Goal: Information Seeking & Learning: Learn about a topic

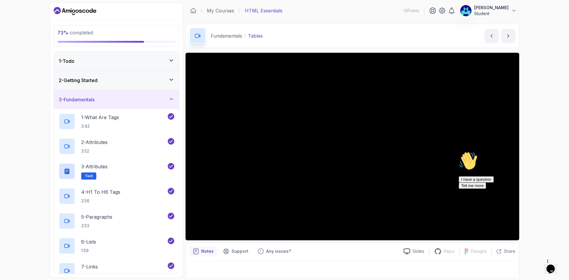
click at [72, 11] on icon "Dashboard" at bounding box center [73, 10] width 3 height 3
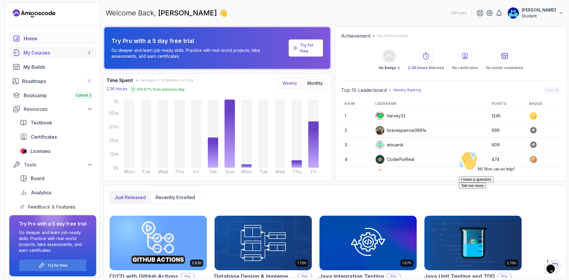
click at [49, 53] on div "My Courses 2" at bounding box center [57, 52] width 69 height 7
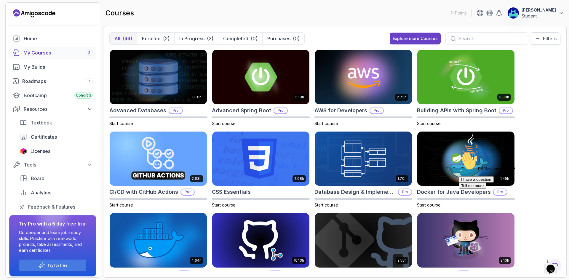
click at [536, 36] on icon at bounding box center [538, 39] width 6 height 6
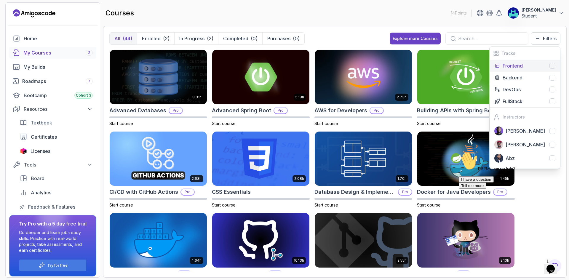
click at [554, 67] on div at bounding box center [553, 66] width 6 height 6
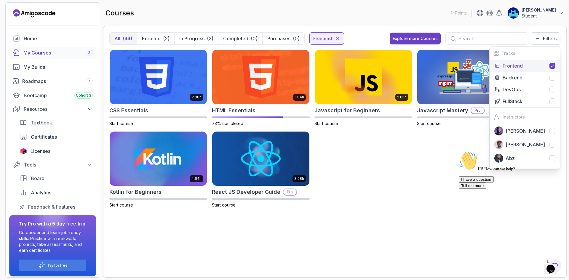
click at [388, 181] on div "2.08h CSS Essentials Start course 1.84h HTML Essentials 73% completed 2.05h Jav…" at bounding box center [334, 132] width 451 height 166
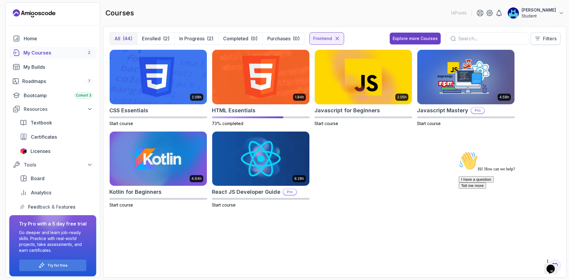
click at [544, 36] on p "Filters" at bounding box center [550, 38] width 14 height 7
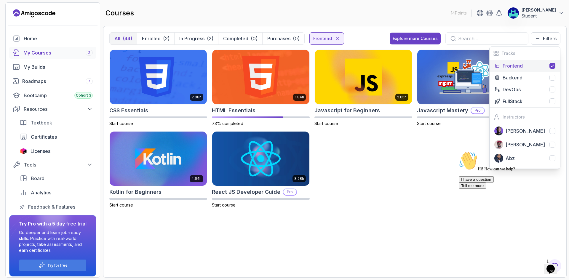
click at [553, 65] on icon at bounding box center [552, 65] width 5 height 5
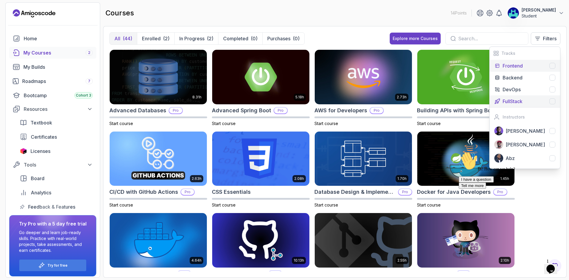
click at [555, 101] on div at bounding box center [553, 101] width 6 height 6
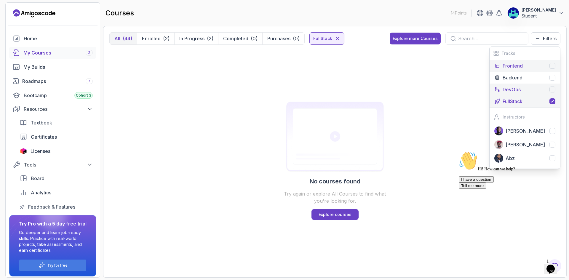
click at [552, 89] on div at bounding box center [553, 90] width 6 height 6
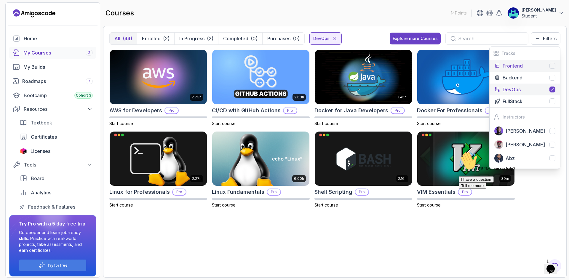
click at [302, 232] on div "2.73h AWS for Developers Pro Start course 2.63h CI/CD with GitHub Actions Pro S…" at bounding box center [334, 160] width 451 height 222
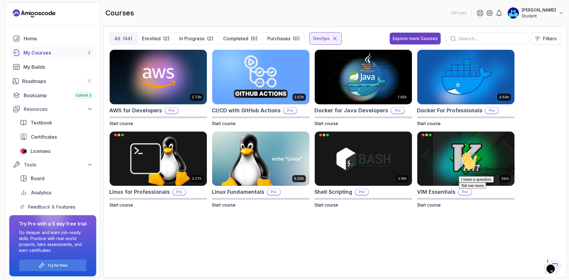
click at [41, 54] on div "My Courses 2" at bounding box center [57, 52] width 69 height 7
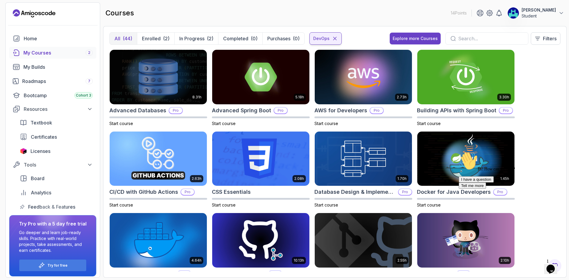
click at [334, 39] on icon at bounding box center [334, 38] width 3 height 3
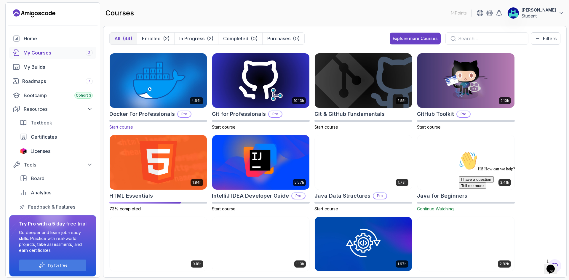
scroll to position [99, 0]
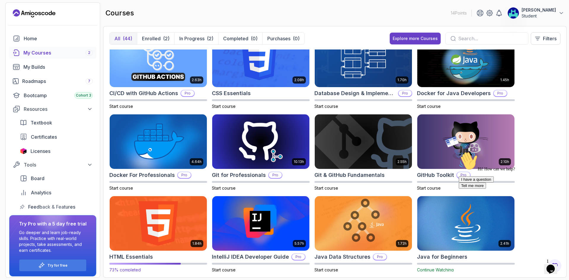
click at [156, 217] on img at bounding box center [158, 223] width 102 height 57
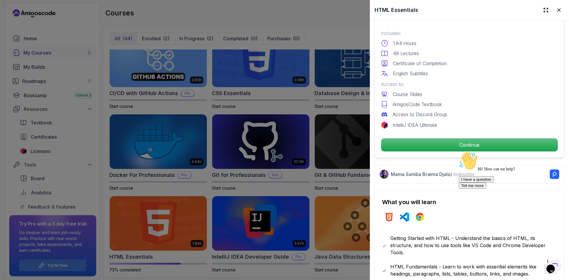
scroll to position [49, 0]
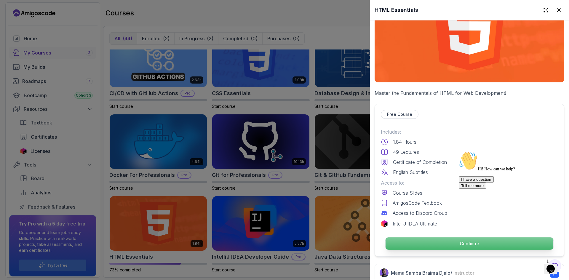
click at [446, 243] on p "Continue" at bounding box center [470, 243] width 168 height 12
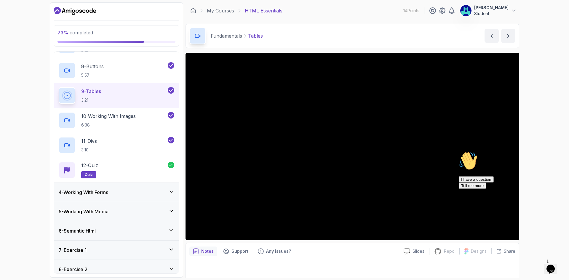
scroll to position [247, 0]
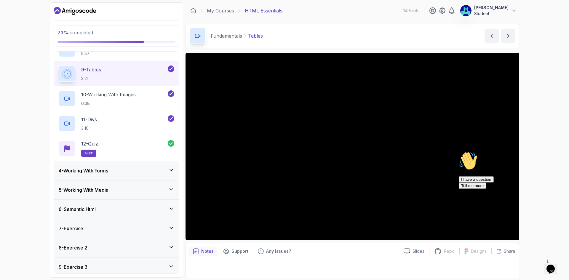
click at [119, 173] on div "4 - Working With Forms" at bounding box center [117, 170] width 116 height 7
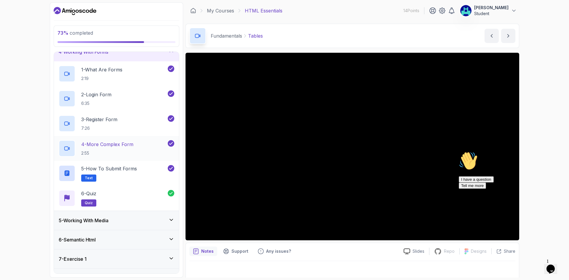
scroll to position [139, 0]
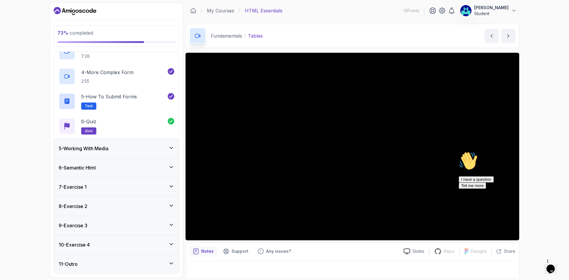
click at [125, 167] on div "6 - Semantic Html" at bounding box center [117, 167] width 116 height 7
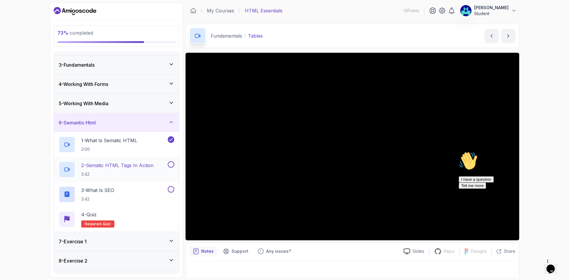
scroll to position [90, 0]
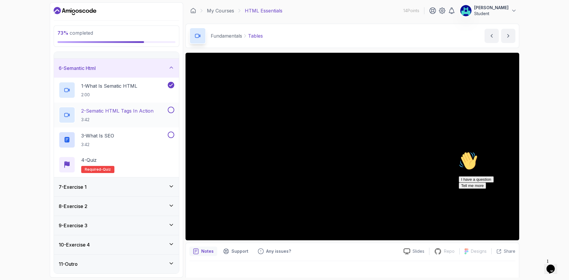
click at [145, 119] on p "3:42" at bounding box center [117, 120] width 72 height 6
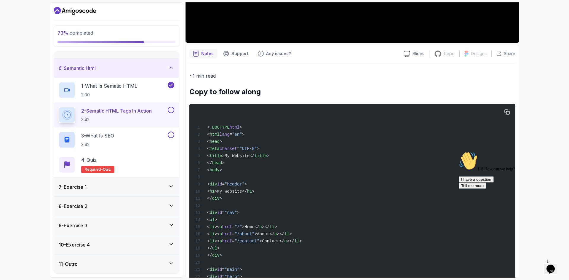
scroll to position [342, 0]
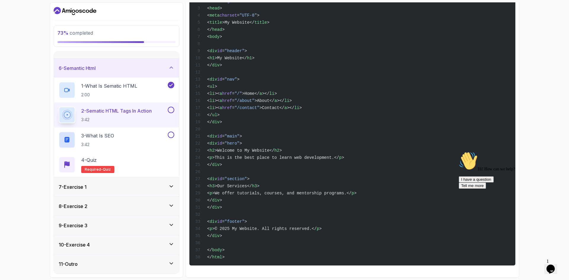
click at [219, 239] on div "<! DOCTYPE html > < html lang = "en" > < head > < meta charset = "UTF-8" > < ti…" at bounding box center [352, 118] width 317 height 288
click at [234, 231] on div "<! DOCTYPE html > < html lang = "en" > < head > < meta charset = "UTF-8" > < ti…" at bounding box center [352, 118] width 317 height 288
click at [296, 245] on div "<! DOCTYPE html > < html lang = "en" > < head > < meta charset = "UTF-8" > < ti…" at bounding box center [352, 118] width 317 height 288
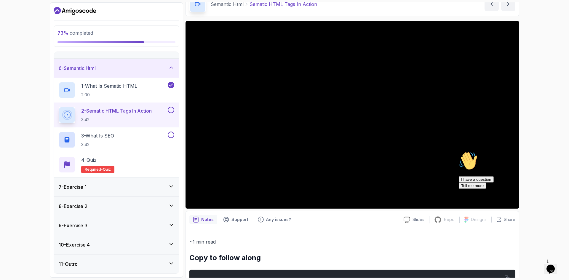
scroll to position [0, 0]
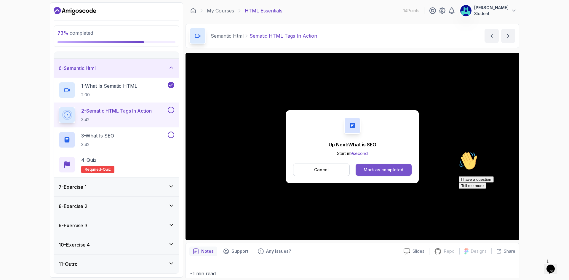
click at [373, 167] on div "Mark as completed" at bounding box center [384, 170] width 40 height 6
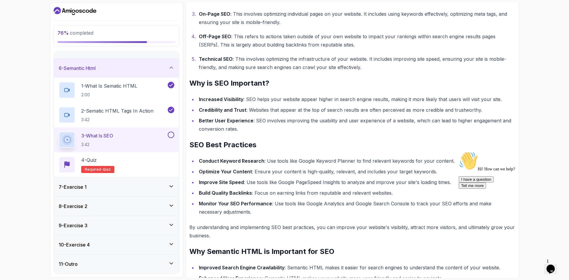
scroll to position [211, 0]
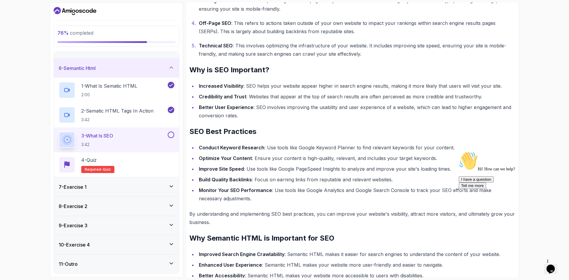
click at [172, 133] on button at bounding box center [171, 135] width 7 height 7
click at [153, 160] on div "4 - Quiz Required- quiz" at bounding box center [117, 164] width 116 height 17
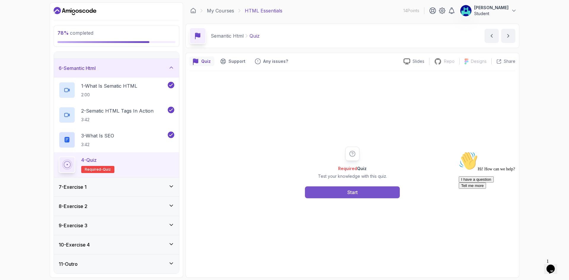
click at [346, 193] on button "Start" at bounding box center [352, 192] width 95 height 12
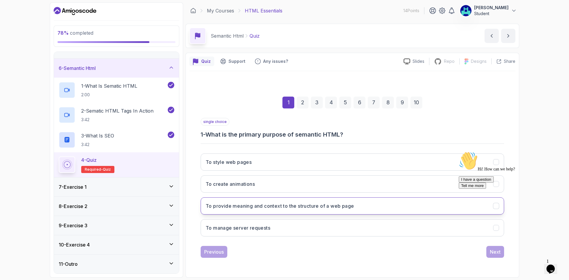
click at [293, 210] on button "To provide meaning and context to the structure of a web page" at bounding box center [353, 205] width 304 height 17
click at [492, 255] on button "Next" at bounding box center [495, 252] width 18 height 12
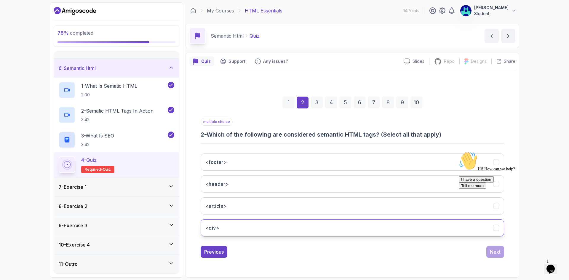
click at [241, 234] on button "<div>" at bounding box center [353, 227] width 304 height 17
click at [258, 202] on button "<article>" at bounding box center [353, 205] width 304 height 17
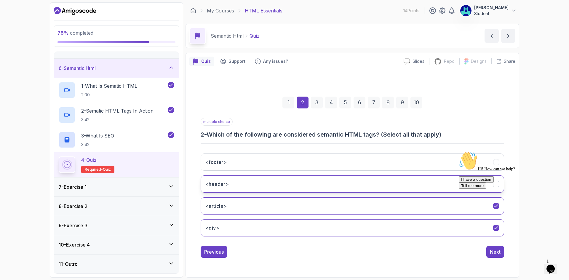
click at [261, 188] on button "<header>" at bounding box center [353, 183] width 304 height 17
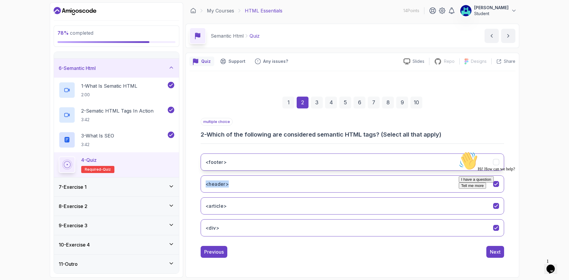
click at [264, 170] on div "<footer> <header> <article> <div>" at bounding box center [353, 195] width 304 height 92
click at [266, 162] on button "<footer>" at bounding box center [353, 162] width 304 height 17
click at [498, 189] on div "Hi! How can we help? I have a question Tell me more" at bounding box center [512, 169] width 107 height 37
drag, startPoint x: 229, startPoint y: 136, endPoint x: 325, endPoint y: 133, distance: 96.4
click at [325, 133] on h3 "2 - Which of the following are considered semantic HTML tags? (Select all that …" at bounding box center [353, 134] width 304 height 8
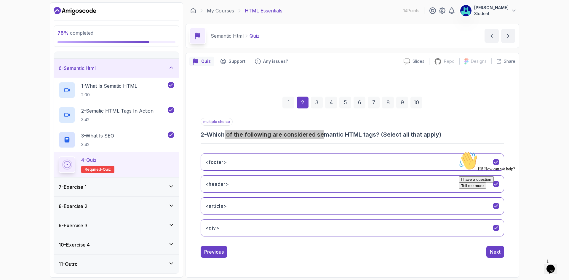
click at [490, 189] on div "Hi! How can we help? I have a question Tell me more" at bounding box center [512, 169] width 107 height 37
click at [499, 189] on div "Hi! How can we help? I have a question Tell me more" at bounding box center [512, 169] width 107 height 37
click at [499, 189] on div "I have a question Tell me more" at bounding box center [512, 182] width 107 height 12
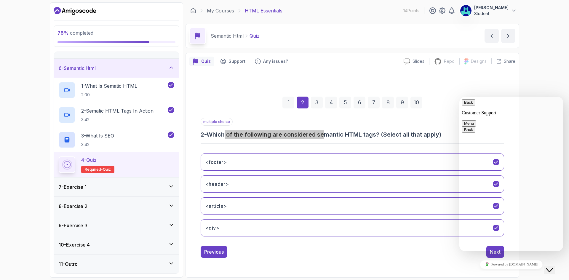
click at [547, 259] on div "Close Chat This icon closes the chat window." at bounding box center [554, 259] width 14 height 0
drag, startPoint x: 555, startPoint y: 265, endPoint x: 555, endPoint y: 276, distance: 11.0
click at [553, 267] on icon "Close Chat This icon closes the chat window." at bounding box center [549, 270] width 7 height 7
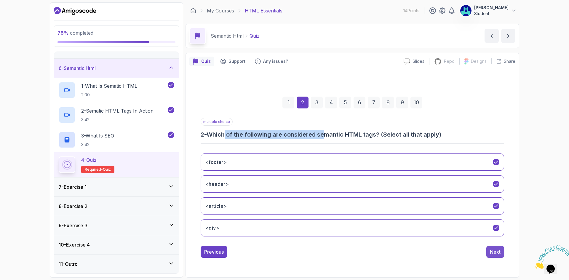
click at [499, 254] on div "Next" at bounding box center [495, 251] width 11 height 7
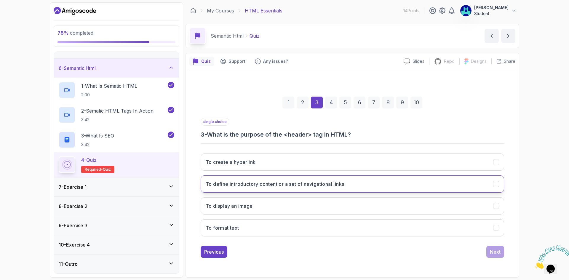
click at [281, 184] on h3 "To define introductory content or a set of navigational links" at bounding box center [275, 184] width 138 height 7
click at [496, 253] on div "Next" at bounding box center [495, 251] width 11 height 7
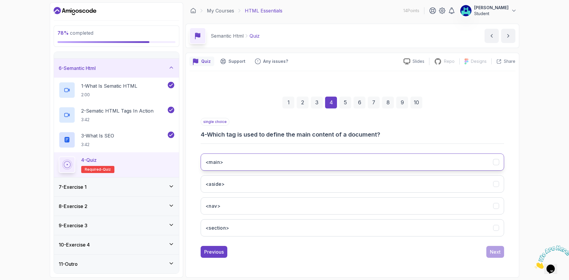
click at [265, 166] on button "<main>" at bounding box center [353, 162] width 304 height 17
click at [494, 251] on div "Next" at bounding box center [495, 251] width 11 height 7
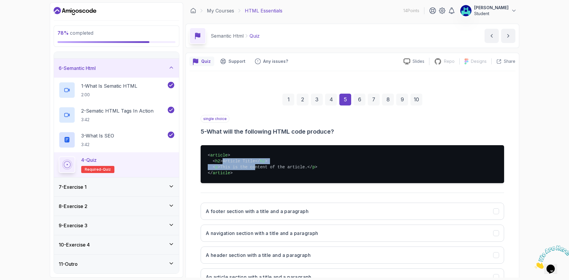
drag, startPoint x: 226, startPoint y: 161, endPoint x: 253, endPoint y: 164, distance: 27.5
click at [253, 164] on pre "< article > < h2 > Article Title </ h2 > < p > This is the content of the artic…" at bounding box center [353, 164] width 304 height 38
click at [216, 165] on span "p" at bounding box center [216, 167] width 2 height 5
click at [218, 166] on span "< p >" at bounding box center [216, 167] width 7 height 5
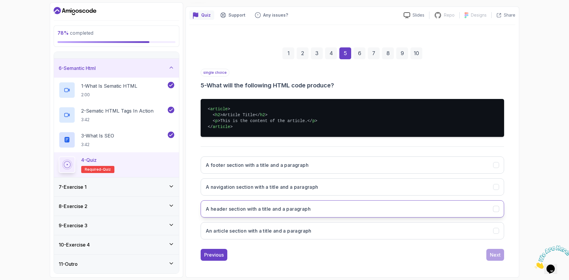
click at [247, 213] on button "A header section with a title and a paragraph" at bounding box center [353, 208] width 304 height 17
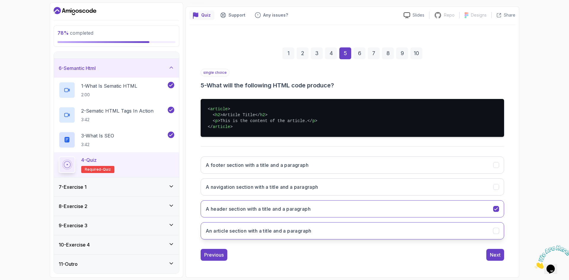
click at [370, 234] on button "An article section with a title and a paragraph" at bounding box center [353, 230] width 304 height 17
click at [496, 253] on div "Next" at bounding box center [495, 254] width 11 height 7
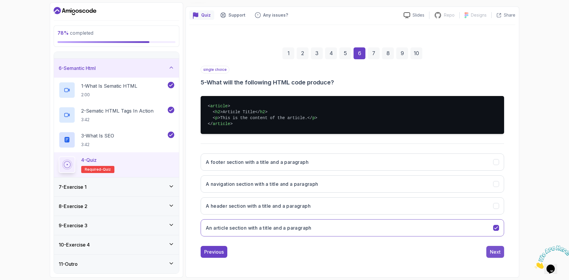
scroll to position [0, 0]
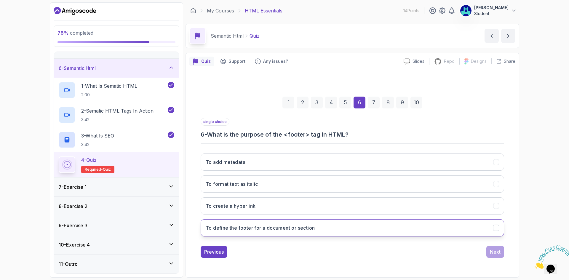
click at [263, 231] on button "To define the footer for a document or section" at bounding box center [353, 227] width 304 height 17
click at [495, 253] on div "Next" at bounding box center [495, 251] width 11 height 7
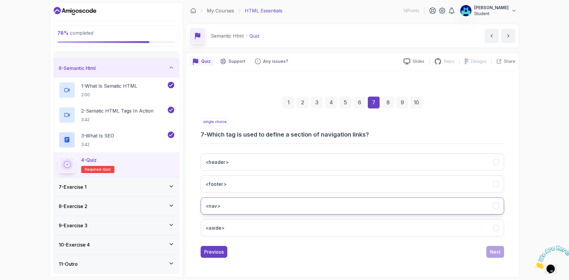
click at [255, 205] on button "<nav>" at bounding box center [353, 205] width 304 height 17
click at [496, 250] on div "Next" at bounding box center [495, 251] width 11 height 7
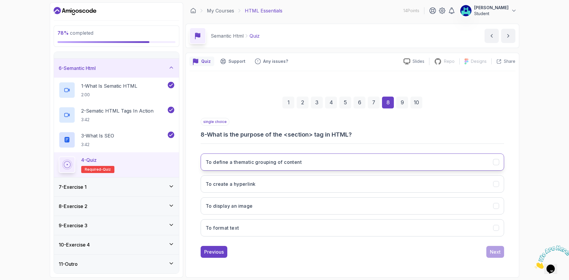
click at [287, 160] on h3 "To define a thematic grouping of content" at bounding box center [254, 162] width 96 height 7
click at [491, 250] on div "Next" at bounding box center [495, 251] width 11 height 7
click at [260, 163] on h3 "Improved accessibility and SEO" at bounding box center [243, 162] width 74 height 7
click at [495, 253] on div "Next" at bounding box center [495, 251] width 11 height 7
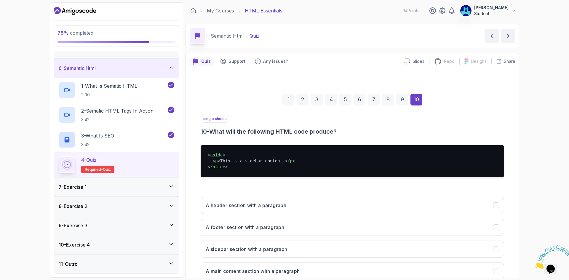
scroll to position [40, 0]
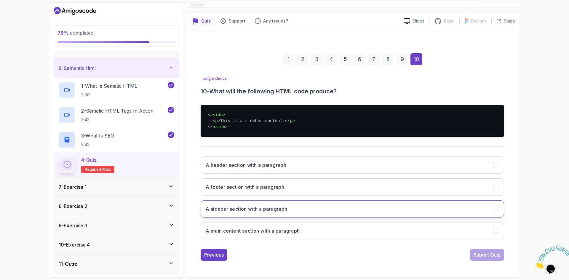
click at [282, 207] on h3 "A sidebar section with a paragraph" at bounding box center [247, 208] width 82 height 7
click at [497, 257] on div "Submit Quiz" at bounding box center [487, 254] width 27 height 7
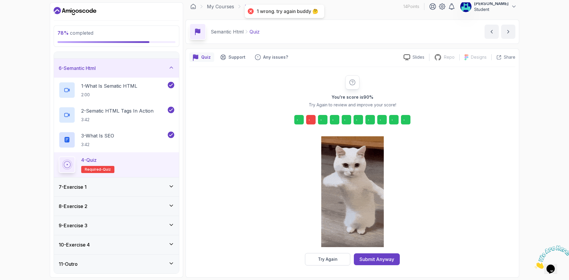
scroll to position [4, 0]
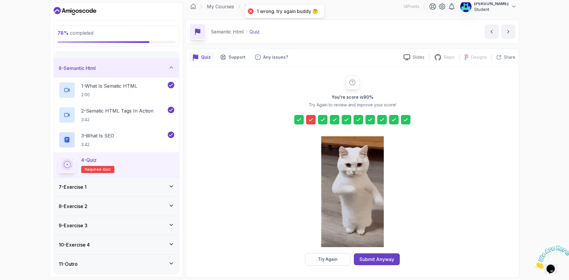
click at [312, 119] on icon at bounding box center [311, 120] width 4 height 2
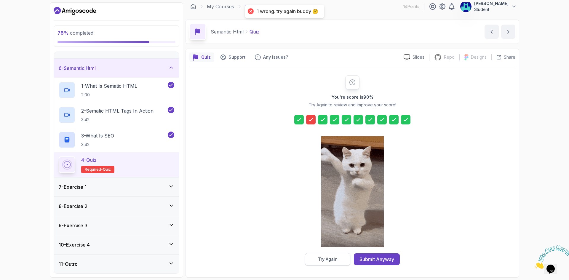
click at [349, 258] on button "Try Again" at bounding box center [327, 259] width 45 height 12
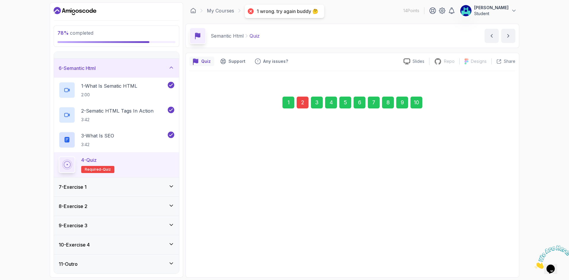
scroll to position [0, 0]
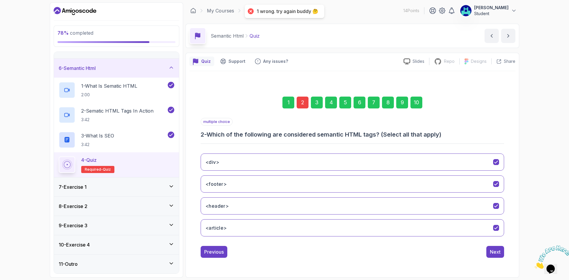
click at [303, 104] on div "2" at bounding box center [303, 103] width 12 height 12
click at [303, 99] on div "2" at bounding box center [303, 103] width 12 height 12
click at [500, 162] on button "<div>" at bounding box center [353, 162] width 304 height 17
click at [498, 257] on button "Next" at bounding box center [495, 252] width 18 height 12
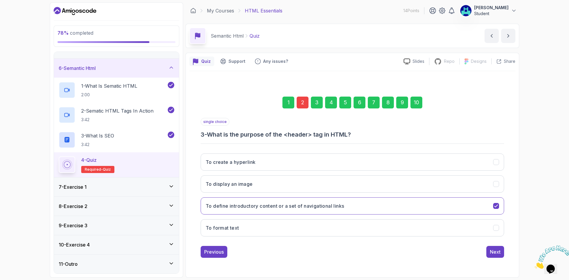
click at [416, 102] on div "10" at bounding box center [417, 103] width 12 height 12
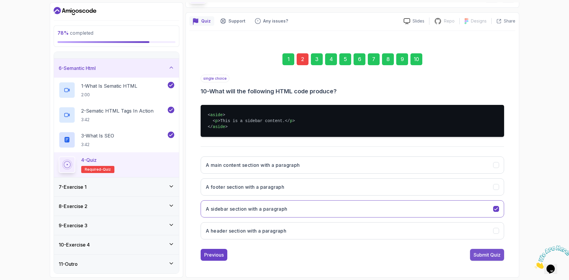
click at [490, 255] on div "Submit Quiz" at bounding box center [487, 254] width 27 height 7
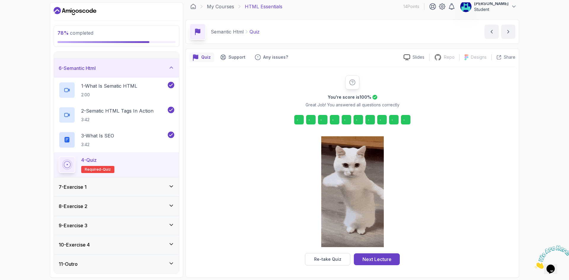
scroll to position [4, 0]
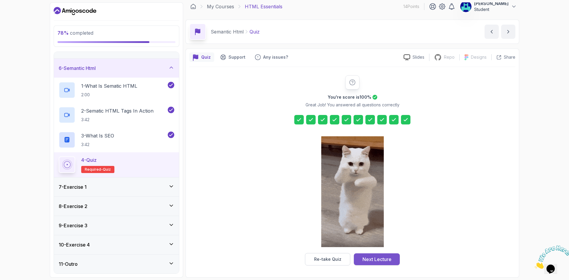
click at [384, 259] on div "Next Lecture" at bounding box center [376, 259] width 29 height 7
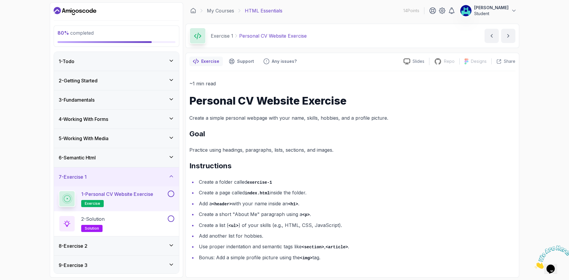
click at [148, 196] on p "1 - Personal CV Website Exercise" at bounding box center [117, 194] width 72 height 7
drag, startPoint x: 213, startPoint y: 223, endPoint x: 236, endPoint y: 224, distance: 22.2
click at [236, 224] on li "Create a list ( <ul> ) of your skills (e.g., HTML, CSS, JavaScript)." at bounding box center [356, 225] width 318 height 9
click at [239, 225] on li "Create a list ( <ul> ) of your skills (e.g., HTML, CSS, JavaScript)." at bounding box center [356, 225] width 318 height 9
drag, startPoint x: 302, startPoint y: 247, endPoint x: 323, endPoint y: 247, distance: 20.5
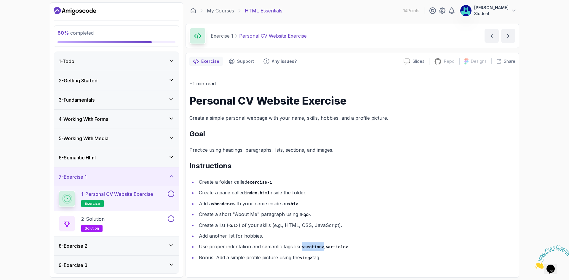
click at [323, 247] on li "Use proper indentation and semantic tags like <section> , <article> ." at bounding box center [356, 246] width 318 height 9
copy code "<section>"
click at [132, 82] on div "2 - Getting Started" at bounding box center [117, 80] width 116 height 7
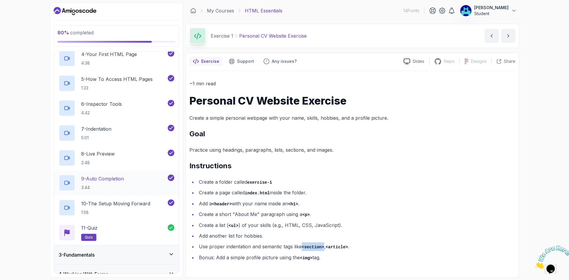
scroll to position [99, 0]
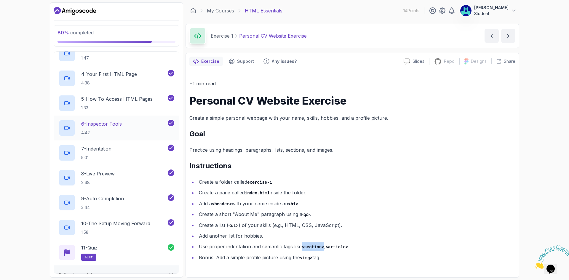
click at [125, 134] on div "6 - Inspector Tools 4:42" at bounding box center [113, 128] width 108 height 17
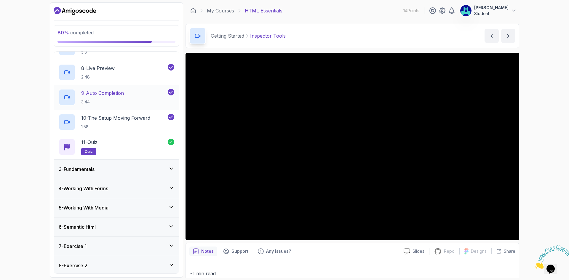
scroll to position [148, 0]
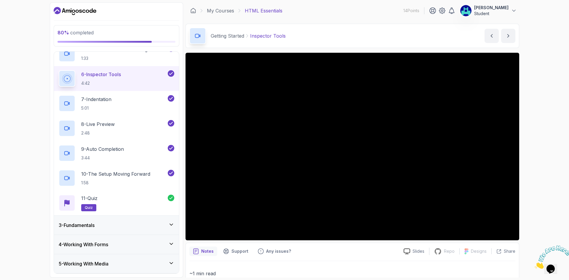
click at [125, 222] on div "3 - Fundamentals" at bounding box center [117, 225] width 116 height 7
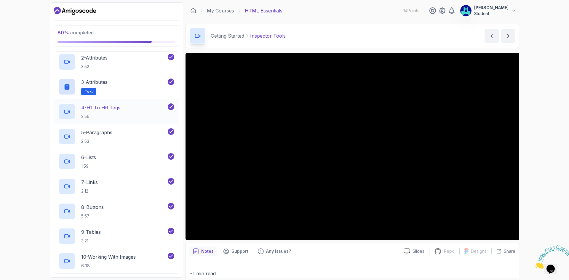
scroll to position [99, 0]
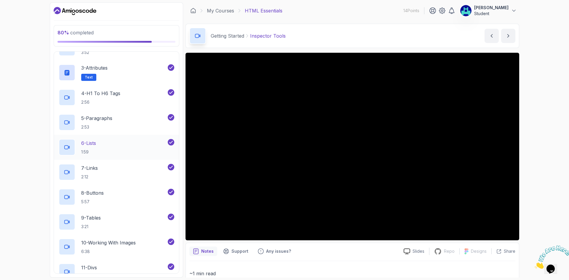
click at [108, 152] on div "6 - Lists 1:59" at bounding box center [113, 147] width 108 height 17
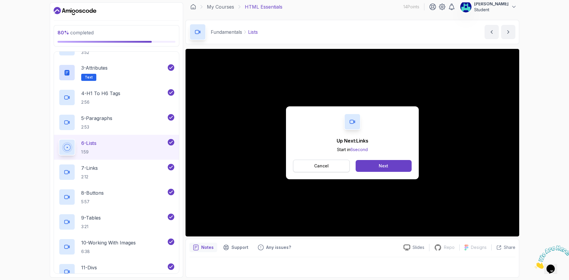
click at [339, 169] on button "Cancel" at bounding box center [321, 166] width 57 height 12
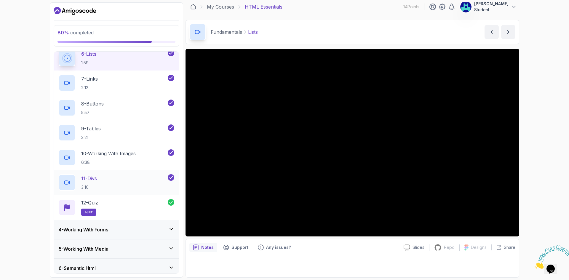
scroll to position [247, 0]
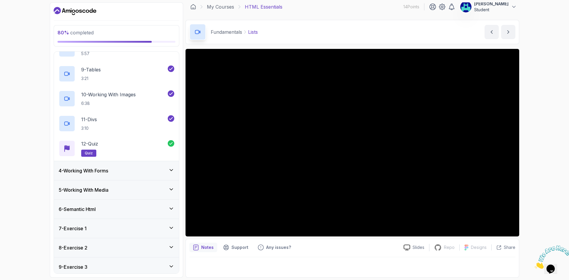
click at [132, 173] on div "4 - Working With Forms" at bounding box center [117, 170] width 116 height 7
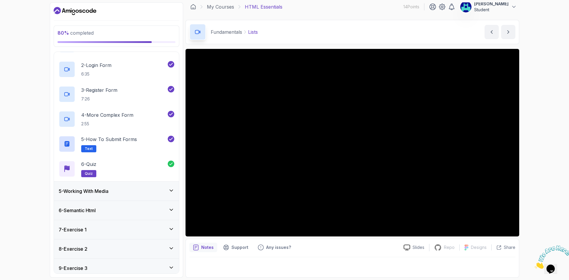
scroll to position [99, 0]
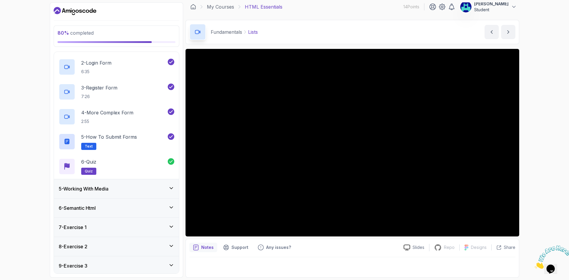
click at [131, 187] on div "5 - Working With Media" at bounding box center [117, 188] width 116 height 7
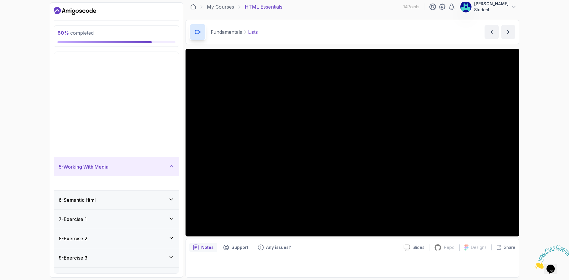
scroll to position [0, 0]
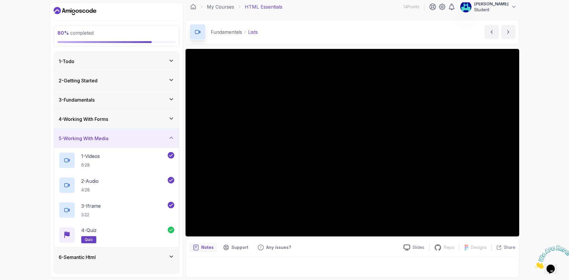
click at [110, 81] on div "2 - Getting Started" at bounding box center [117, 80] width 116 height 7
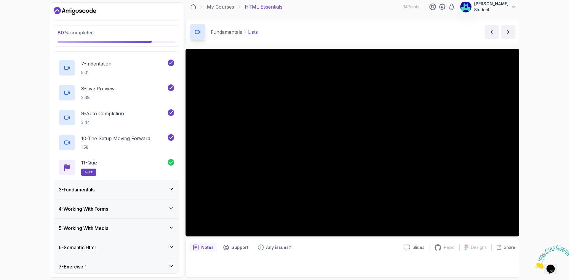
scroll to position [198, 0]
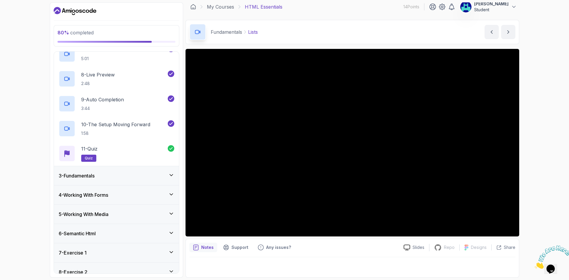
click at [143, 174] on div "3 - Fundamentals" at bounding box center [117, 175] width 116 height 7
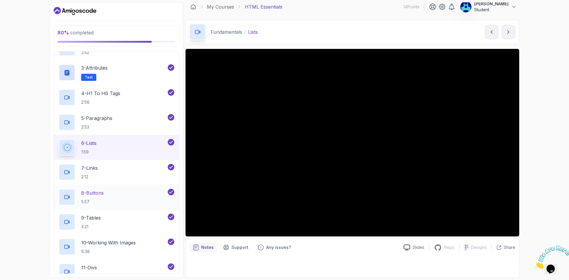
scroll to position [148, 0]
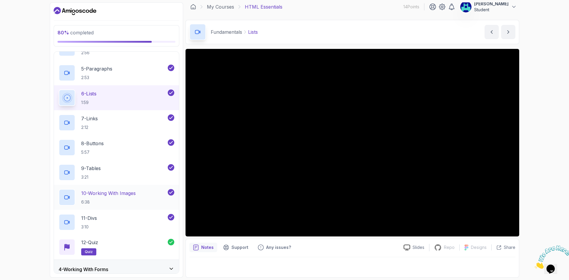
click at [131, 193] on p "10 - Working With Images" at bounding box center [108, 193] width 55 height 7
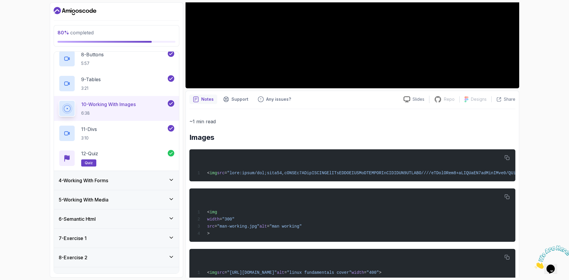
scroll to position [288, 0]
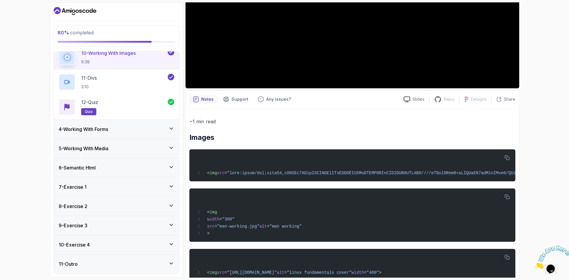
click at [81, 184] on h3 "7 - Exercise 1" at bounding box center [73, 186] width 28 height 7
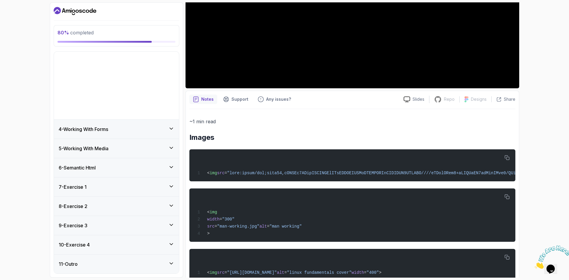
scroll to position [0, 0]
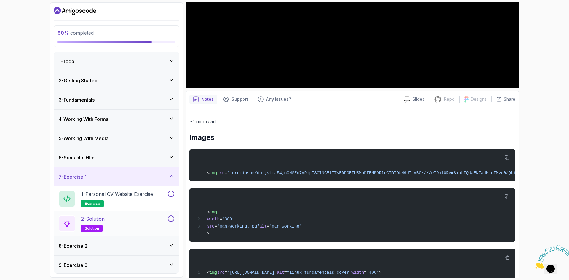
click at [137, 218] on div "2 - Solution solution" at bounding box center [113, 223] width 108 height 17
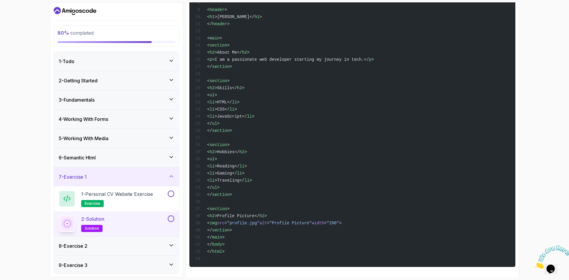
scroll to position [197, 0]
drag, startPoint x: 232, startPoint y: 221, endPoint x: 368, endPoint y: 220, distance: 135.2
click at [368, 220] on div "<! DOCTYPE html > < html lang = "en" > < head > < meta charset = "UTF-8" > < ti…" at bounding box center [352, 96] width 317 height 331
copy span "< img src = "profile.jpg" alt = "Profile Picture" width = "200" >"
drag, startPoint x: 225, startPoint y: 85, endPoint x: 258, endPoint y: 96, distance: 34.1
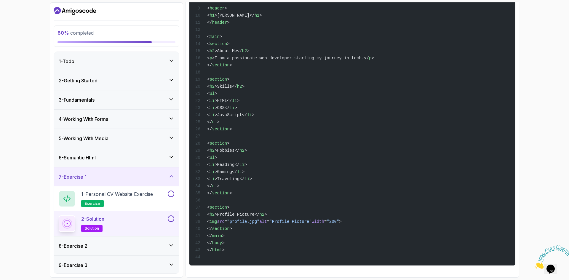
click at [258, 96] on code "<! DOCTYPE html > < html lang = "en" > < head > < meta charset = "UTF-8" > < ti…" at bounding box center [284, 104] width 179 height 311
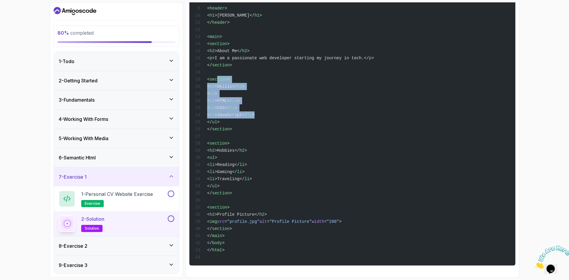
drag, startPoint x: 234, startPoint y: 71, endPoint x: 297, endPoint y: 112, distance: 75.2
click at [297, 112] on div "<! DOCTYPE html > < html lang = "en" > < head > < meta charset = "UTF-8" > < ti…" at bounding box center [352, 96] width 317 height 331
drag, startPoint x: 212, startPoint y: 124, endPoint x: 264, endPoint y: 237, distance: 125.2
click at [264, 237] on div "<! DOCTYPE html > < html lang = "en" > < head > < meta charset = "UTF-8" > < ti…" at bounding box center [352, 96] width 317 height 331
click at [255, 36] on div "<! DOCTYPE html > < html lang = "en" > < head > < meta charset = "UTF-8" > < ti…" at bounding box center [352, 96] width 317 height 331
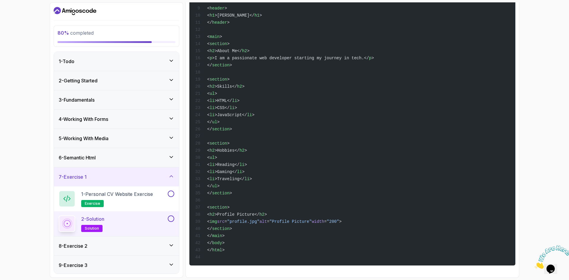
click at [210, 141] on span "<" at bounding box center [208, 143] width 2 height 5
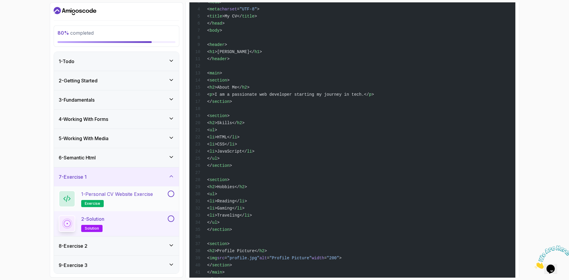
click at [146, 194] on p "1 - Personal CV Website Exercise" at bounding box center [117, 194] width 72 height 7
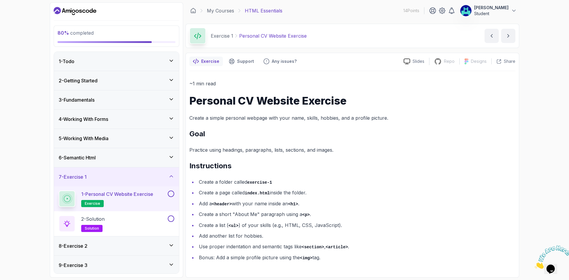
click at [171, 194] on button at bounding box center [171, 194] width 7 height 7
click at [172, 218] on button at bounding box center [171, 218] width 7 height 7
click at [140, 252] on div "8 - Exercise 2" at bounding box center [116, 246] width 125 height 19
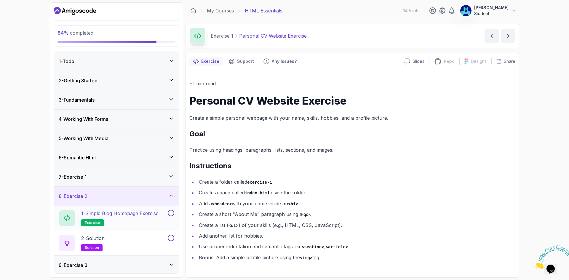
click at [140, 214] on p "1 - Simple Blog Homepage Exercise" at bounding box center [119, 213] width 77 height 7
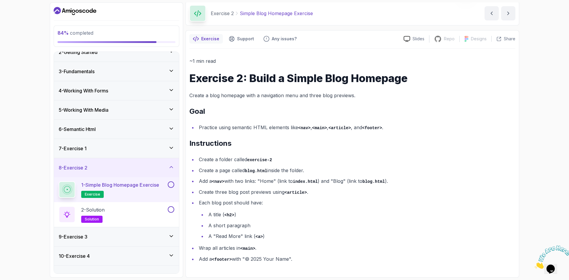
scroll to position [40, 0]
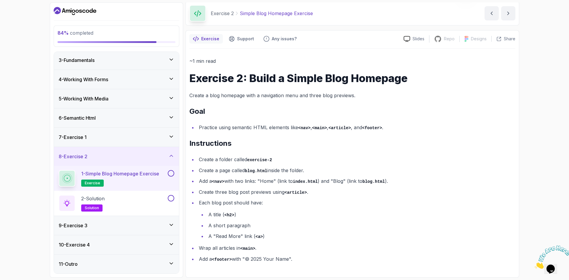
click at [128, 73] on div "4 - Working With Forms" at bounding box center [116, 79] width 125 height 19
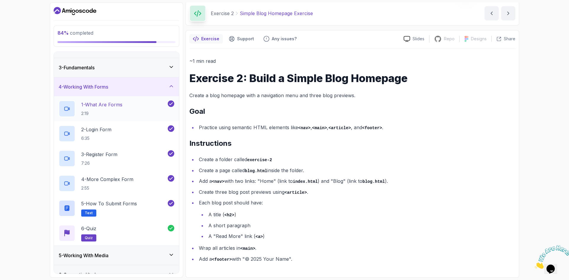
scroll to position [0, 0]
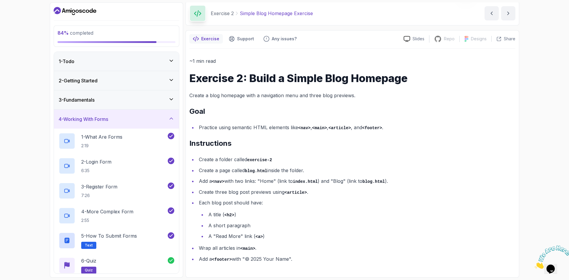
click at [123, 102] on div "3 - Fundamentals" at bounding box center [117, 99] width 116 height 7
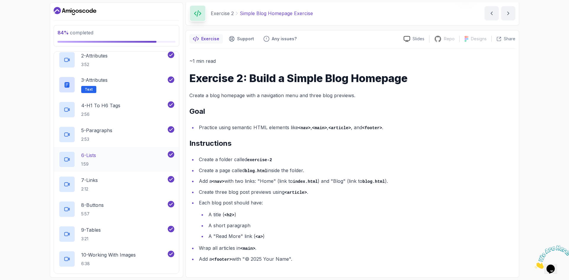
scroll to position [99, 0]
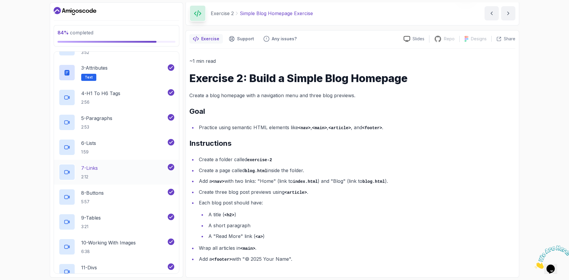
click at [126, 173] on div "7 - Links 2:12" at bounding box center [113, 172] width 108 height 17
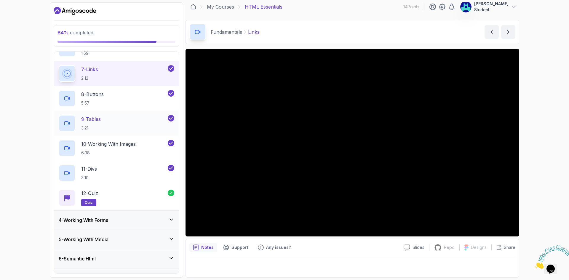
scroll to position [198, 0]
click at [144, 147] on div "10 - Working With Images 6:38" at bounding box center [113, 148] width 108 height 17
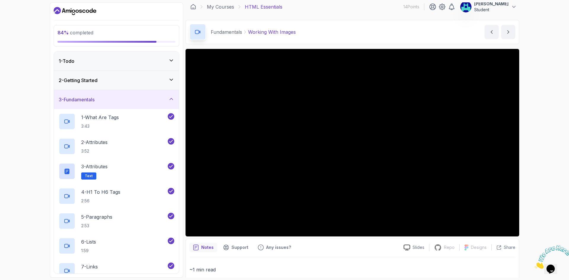
click at [119, 59] on div "1 - Todo" at bounding box center [117, 61] width 116 height 7
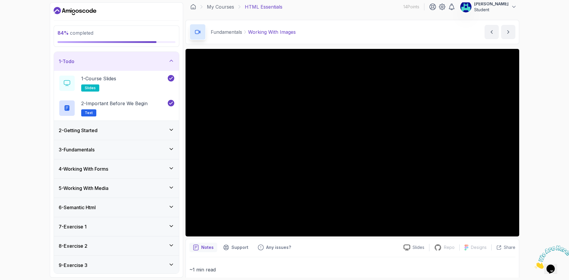
click at [135, 130] on div "2 - Getting Started" at bounding box center [117, 130] width 116 height 7
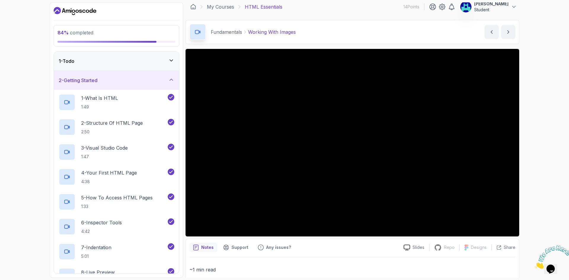
drag, startPoint x: 129, startPoint y: 71, endPoint x: 129, endPoint y: 68, distance: 3.0
click at [129, 70] on div "1 - Todo 2 - Getting Started 1 - What Is HTML 1:49 2 - Structure Of HTML Page 2…" at bounding box center [116, 163] width 125 height 222
click at [126, 62] on div "1 - Todo" at bounding box center [117, 61] width 116 height 7
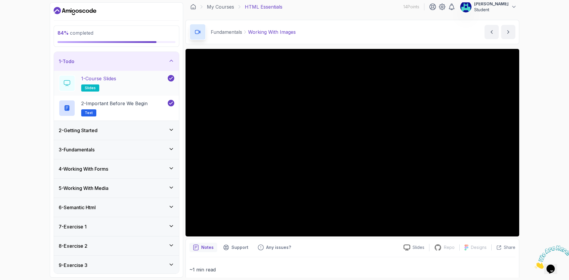
click at [124, 81] on div "1 - Course Slides slides" at bounding box center [113, 83] width 108 height 17
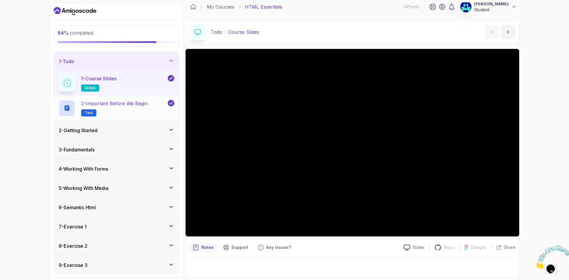
click at [90, 112] on span "Text" at bounding box center [89, 113] width 8 height 5
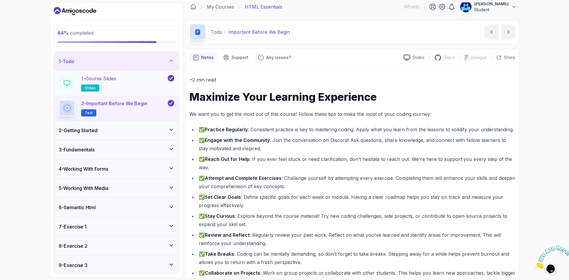
click at [123, 75] on div "1 - Course Slides slides" at bounding box center [113, 83] width 108 height 17
